Goal: Task Accomplishment & Management: Manage account settings

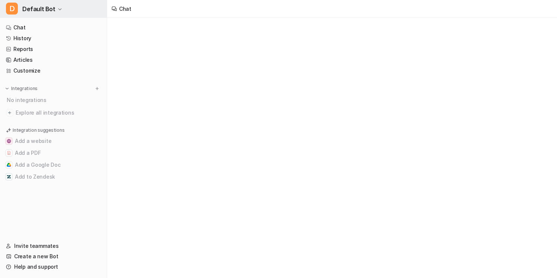
click at [71, 10] on button "D Default Bot" at bounding box center [53, 9] width 107 height 18
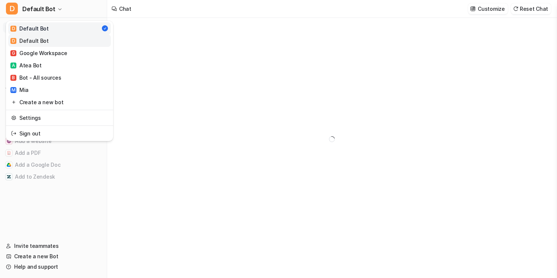
type textarea "**********"
click at [90, 37] on link "D Default Bot" at bounding box center [59, 41] width 103 height 12
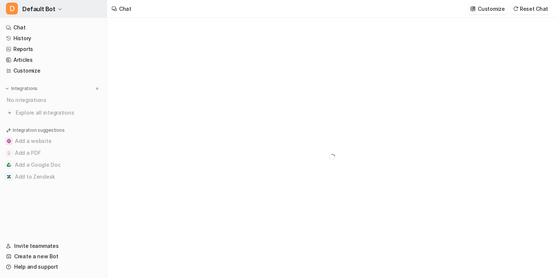
click at [80, 8] on button "D Default Bot" at bounding box center [53, 9] width 107 height 18
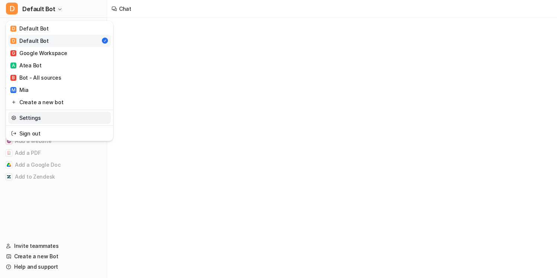
click at [64, 116] on link "Settings" at bounding box center [59, 118] width 103 height 12
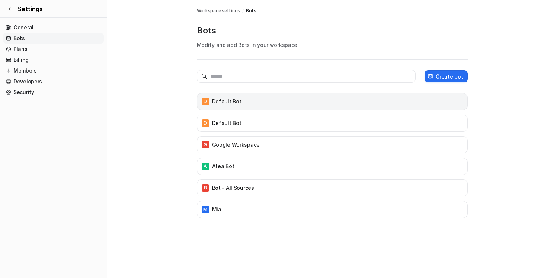
click at [272, 101] on div "D Default Bot" at bounding box center [332, 101] width 264 height 10
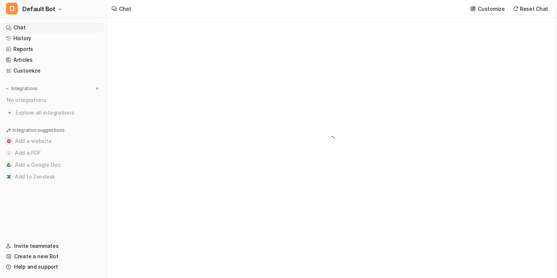
type textarea "**********"
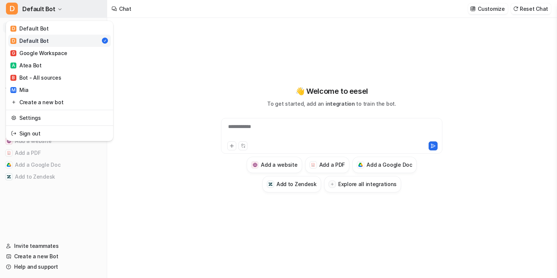
click at [63, 17] on button "D Default Bot" at bounding box center [53, 9] width 107 height 18
click at [57, 120] on link "Settings" at bounding box center [59, 118] width 103 height 12
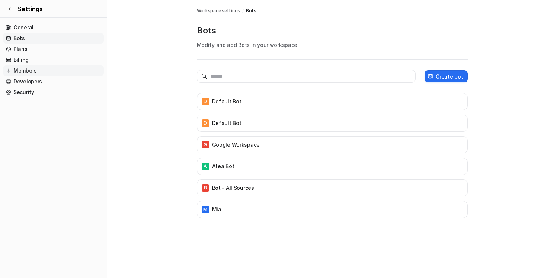
click at [55, 73] on link "Members" at bounding box center [53, 71] width 101 height 10
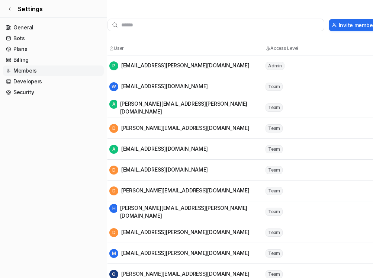
scroll to position [48, 6]
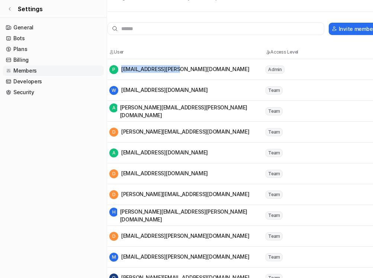
drag, startPoint x: 121, startPoint y: 70, endPoint x: 175, endPoint y: 67, distance: 54.0
click at [175, 67] on div "P przemyslaw.mrugalski@appxite.com" at bounding box center [179, 69] width 140 height 9
copy div "przemyslaw.mrugalski"
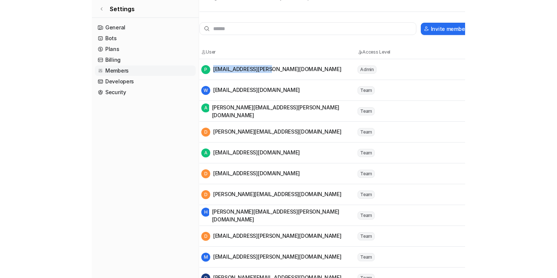
scroll to position [48, 0]
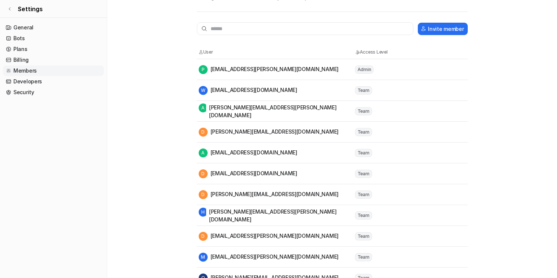
click at [158, 26] on main "Workspace settings / Members Members Manage members and users of your workspace…" at bounding box center [332, 172] width 450 height 440
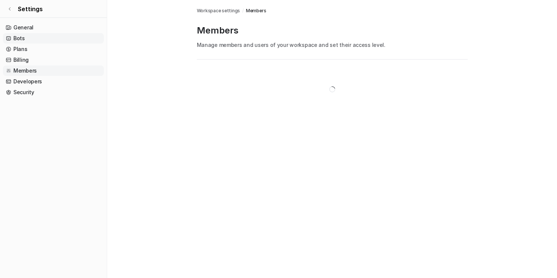
click at [77, 41] on link "Bots" at bounding box center [53, 38] width 101 height 10
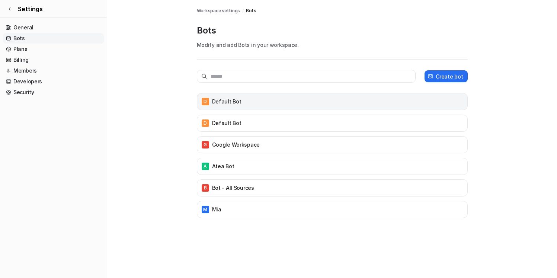
click at [253, 95] on div "D Default Bot" at bounding box center [332, 101] width 271 height 17
click at [251, 102] on div "D Default Bot" at bounding box center [332, 101] width 264 height 10
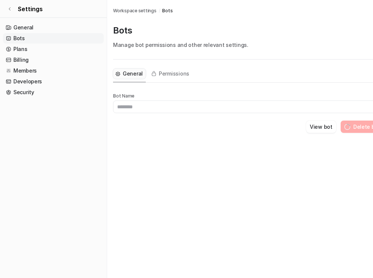
type input "**********"
